Goal: Task Accomplishment & Management: Use online tool/utility

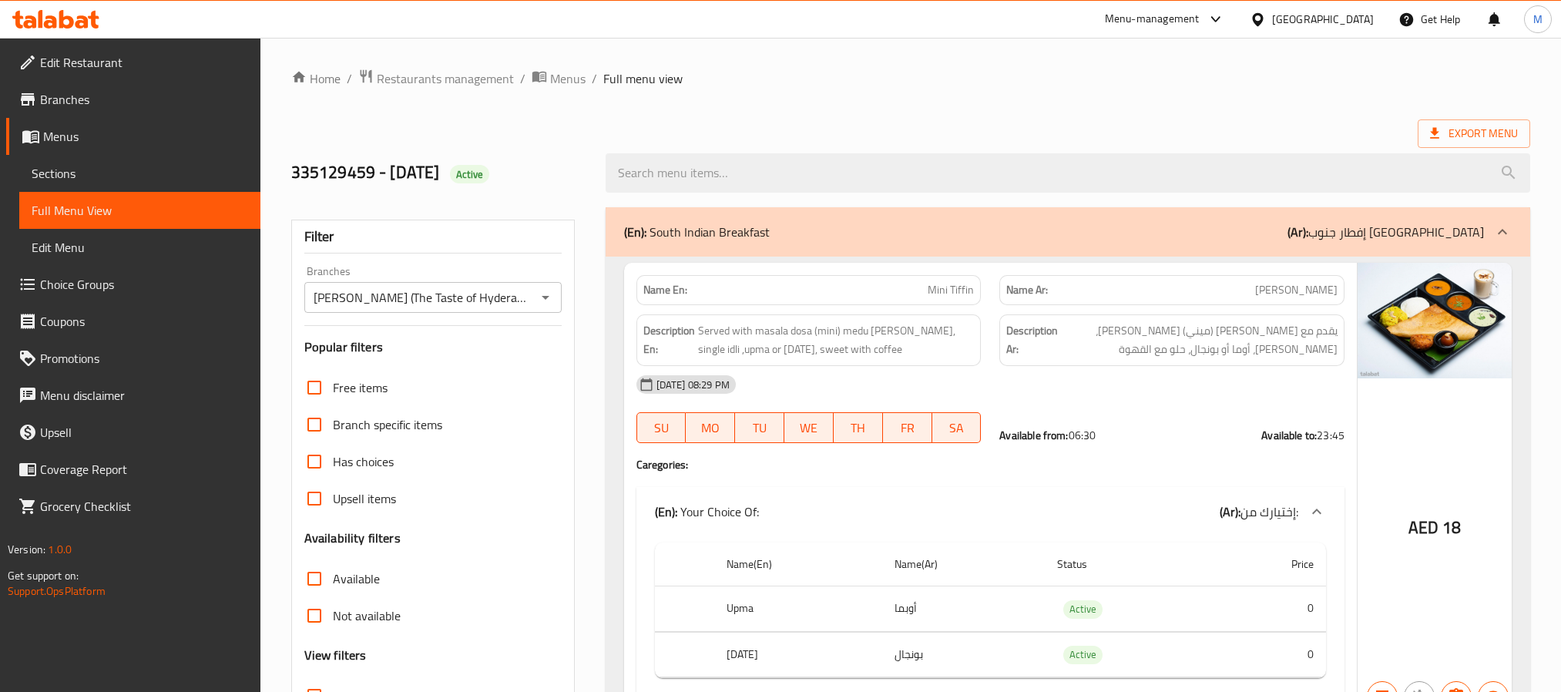
click at [1283, 12] on div "[GEOGRAPHIC_DATA]" at bounding box center [1323, 19] width 102 height 17
click at [1316, 22] on div "[GEOGRAPHIC_DATA]" at bounding box center [1323, 19] width 102 height 17
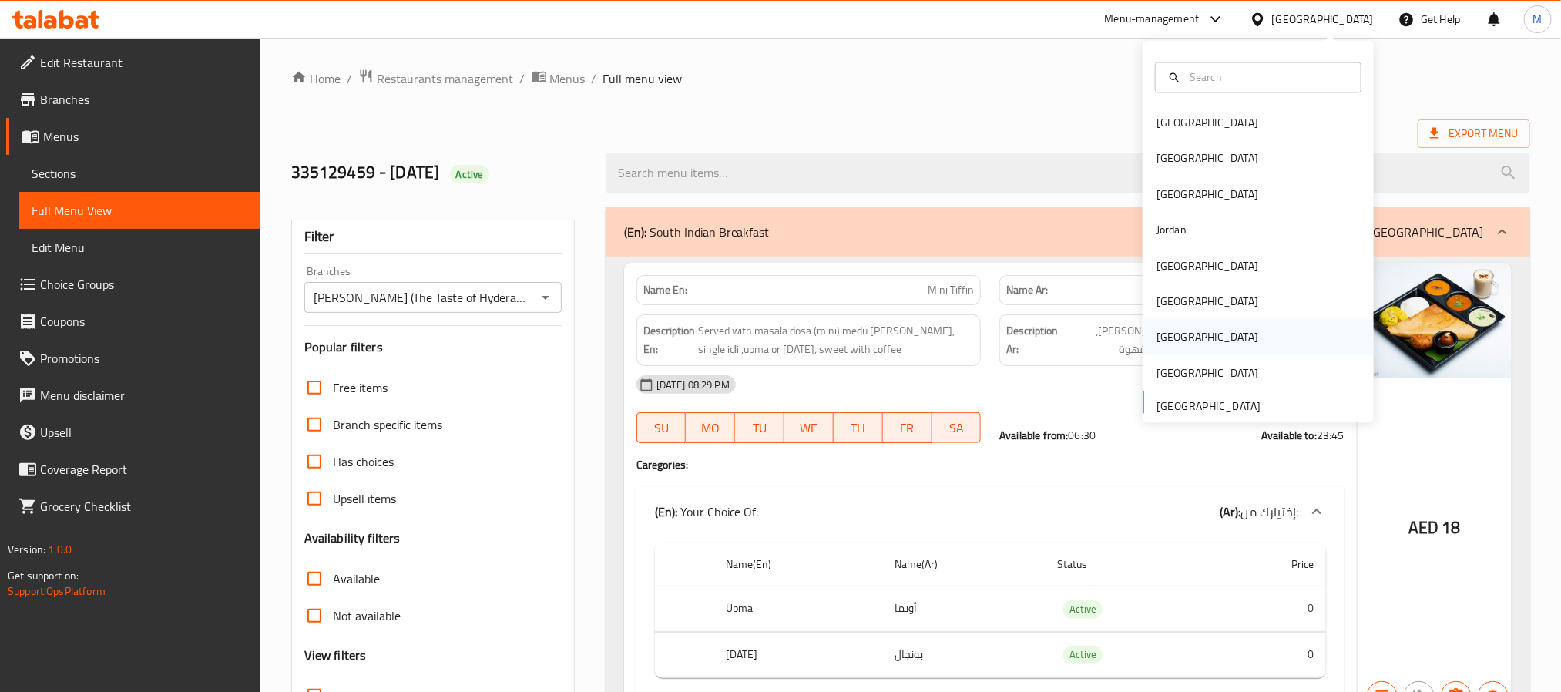
click at [1182, 347] on div "[GEOGRAPHIC_DATA]" at bounding box center [1257, 337] width 231 height 35
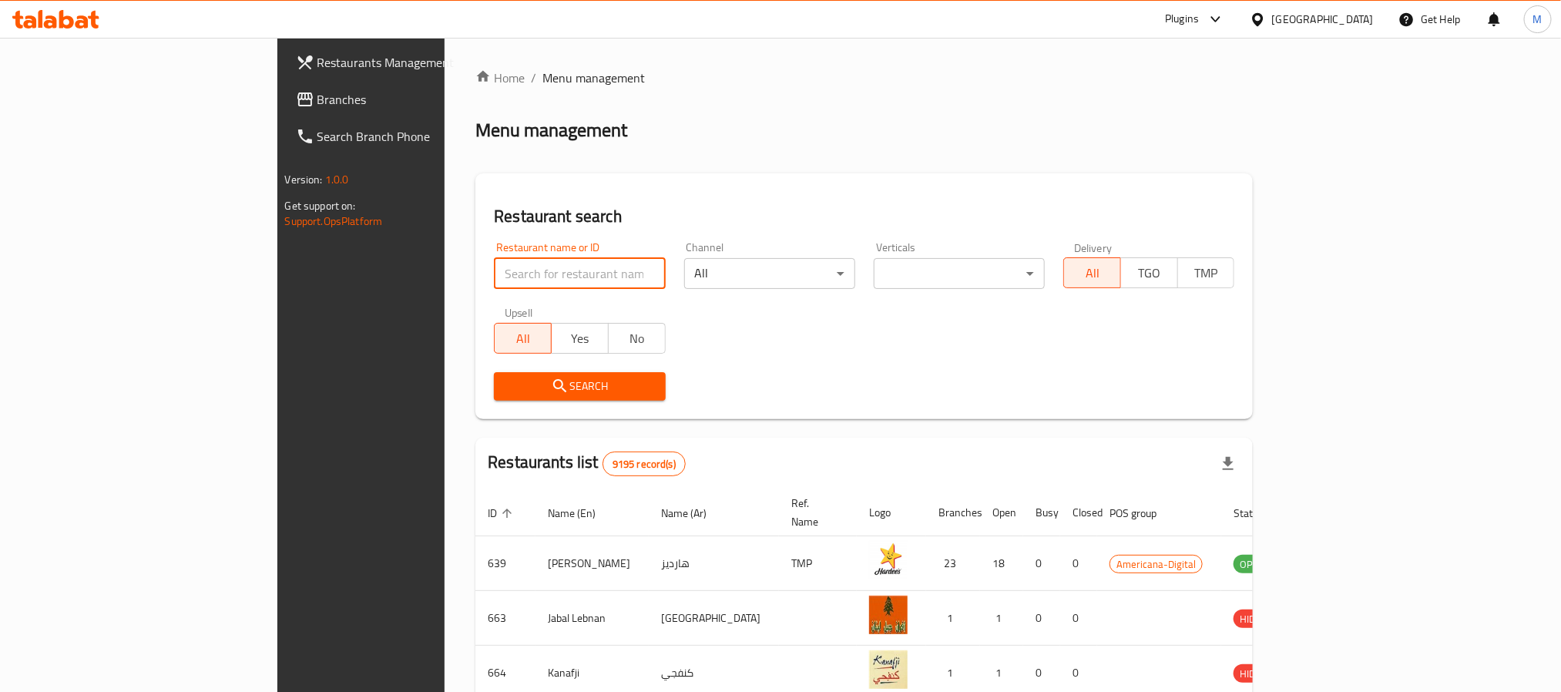
click at [494, 264] on input "search" at bounding box center [579, 273] width 171 height 31
paste input "Taslr"
type input "Taslr"
click button "Search" at bounding box center [579, 386] width 171 height 29
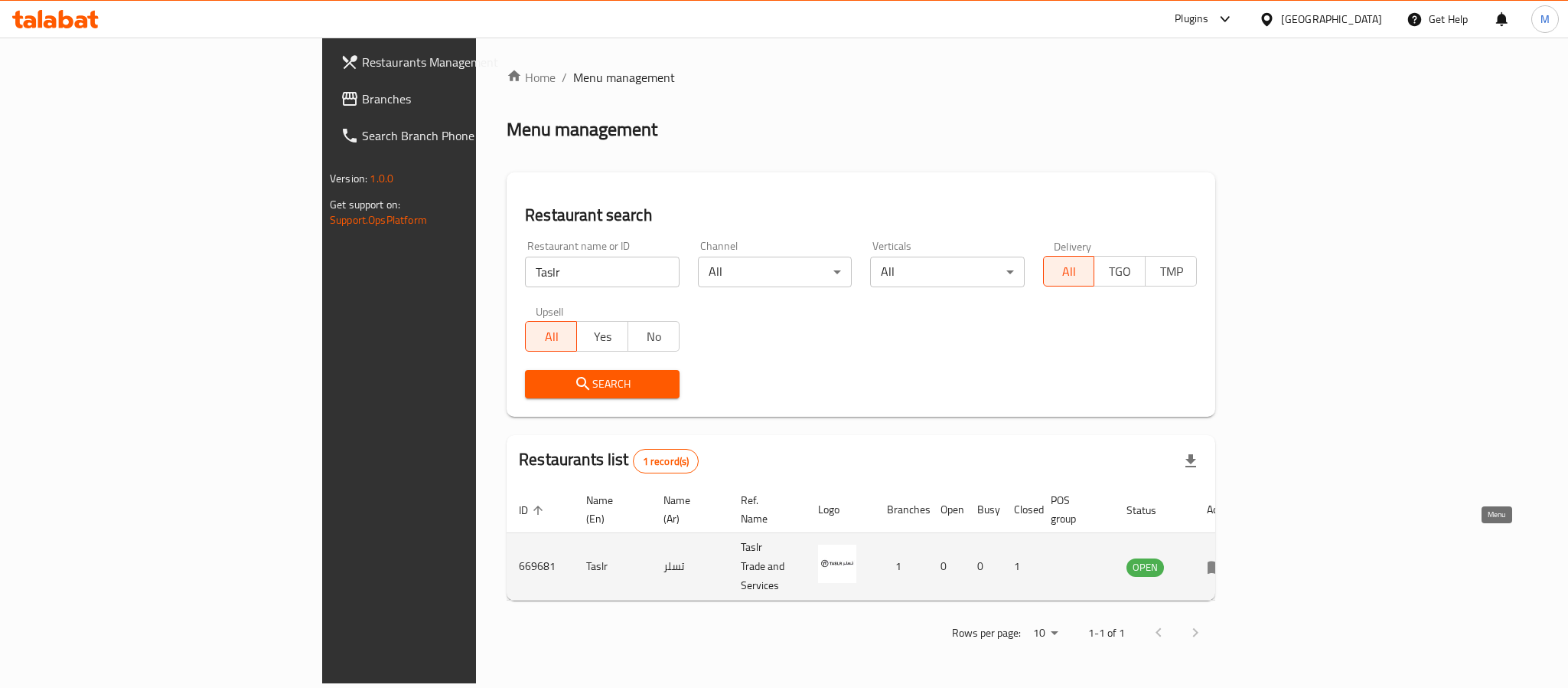
click at [1225, 558] on icon "enhanced table" at bounding box center [1216, 567] width 18 height 18
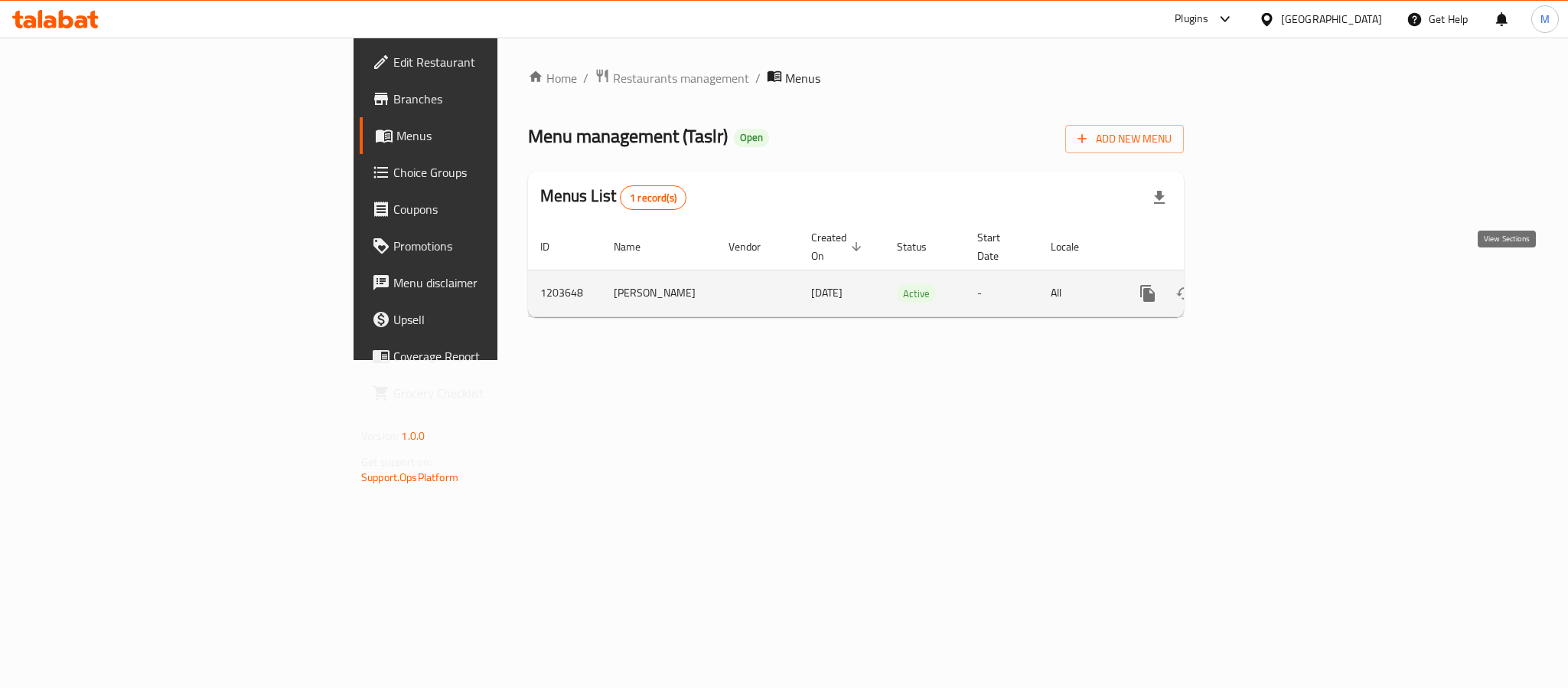
click at [1268, 284] on icon "enhanced table" at bounding box center [1258, 293] width 18 height 18
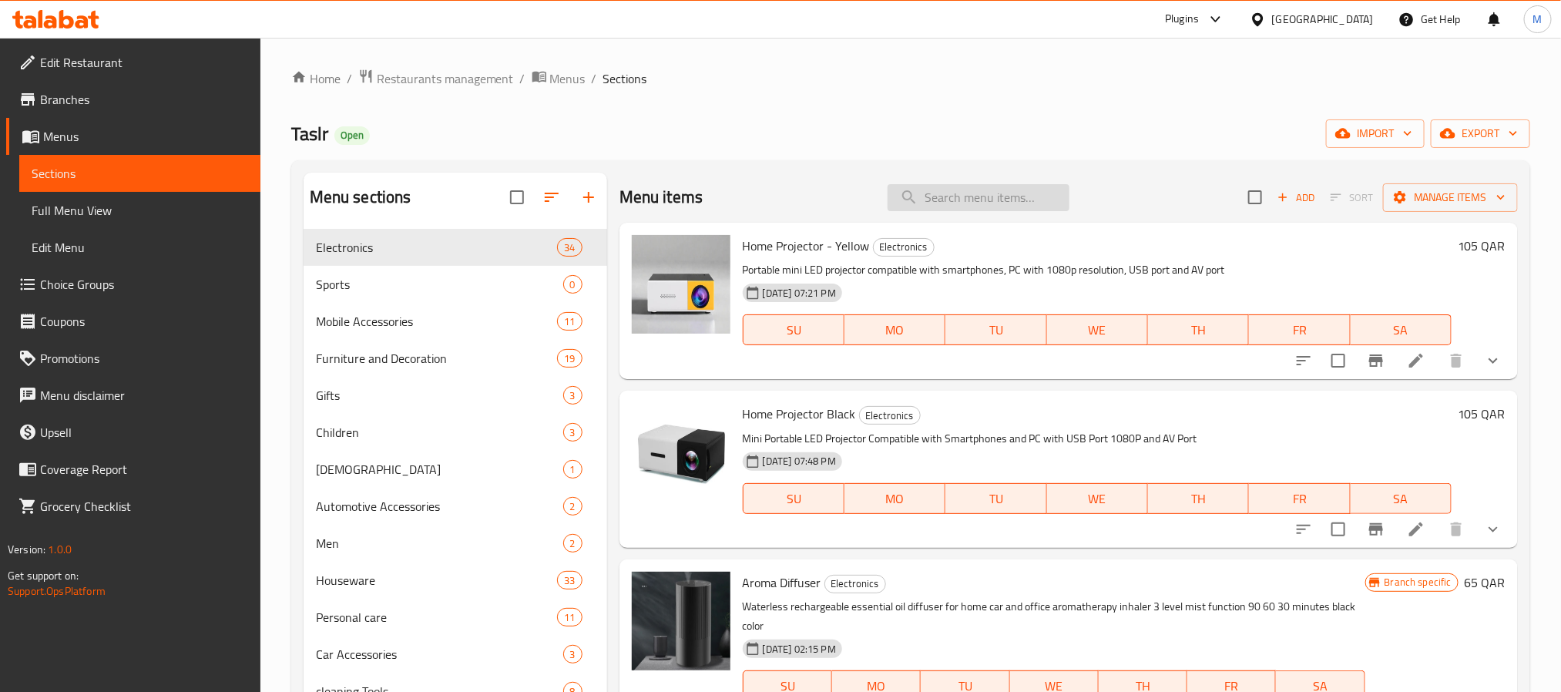
drag, startPoint x: 968, startPoint y: 222, endPoint x: 975, endPoint y: 206, distance: 17.6
click at [973, 211] on div "Menu items Add Sort Manage items" at bounding box center [1068, 198] width 898 height 50
click at [975, 206] on input "search" at bounding box center [978, 197] width 182 height 27
paste input "Cordless vacuum cleaner"
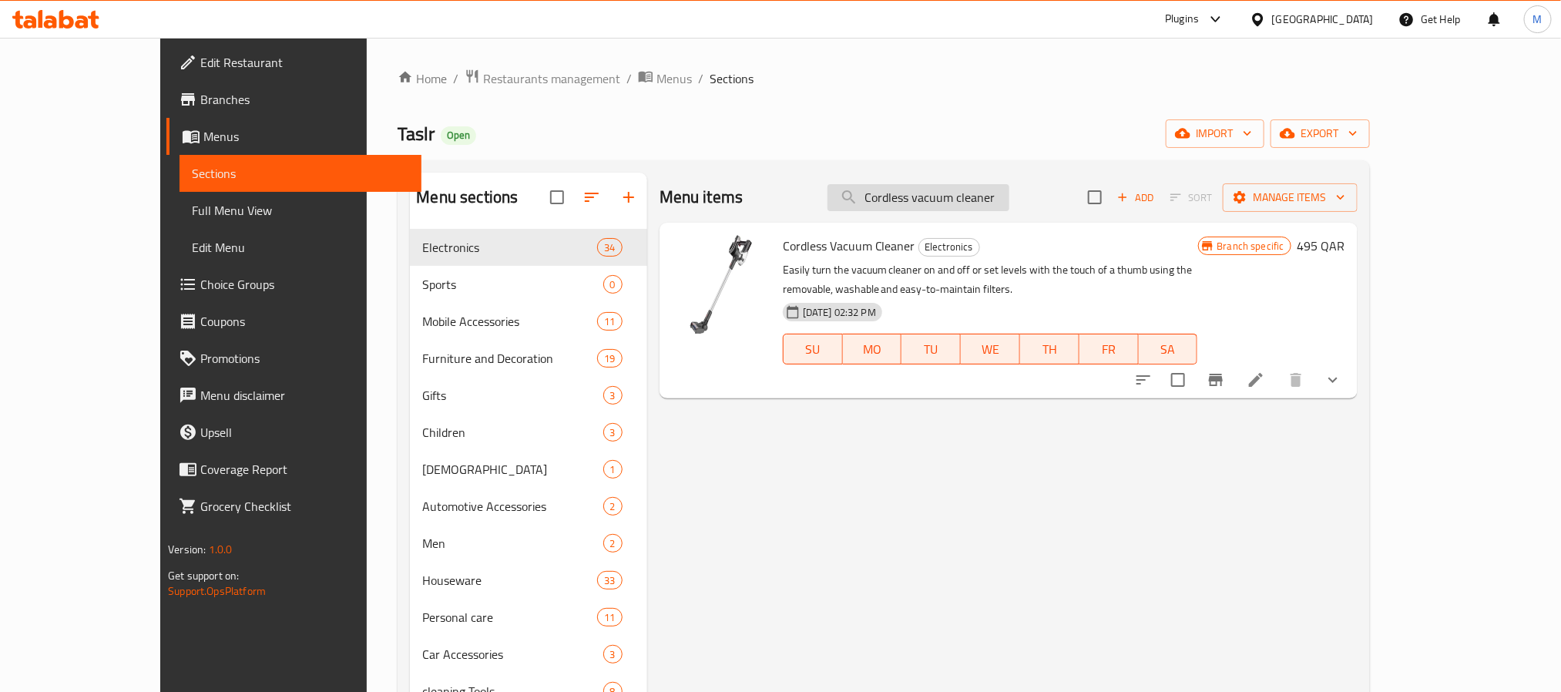
click at [971, 202] on input "Cordless vacuum cleaner" at bounding box center [918, 197] width 182 height 27
paste input "Musical boxing training machine"
click at [971, 202] on input "Cordless vacuum cleaner" at bounding box center [918, 197] width 182 height 27
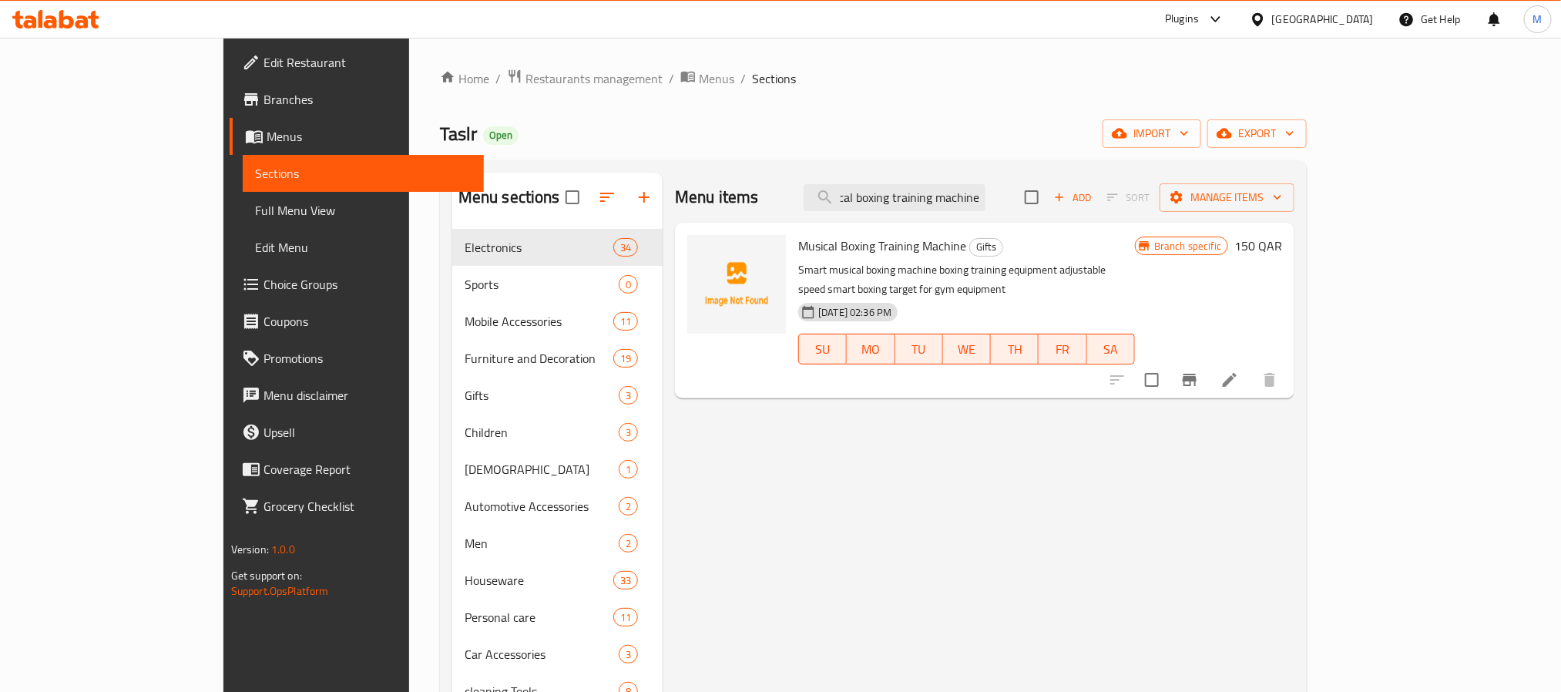
type input "Musical boxing training machine"
